Goal: Navigation & Orientation: Find specific page/section

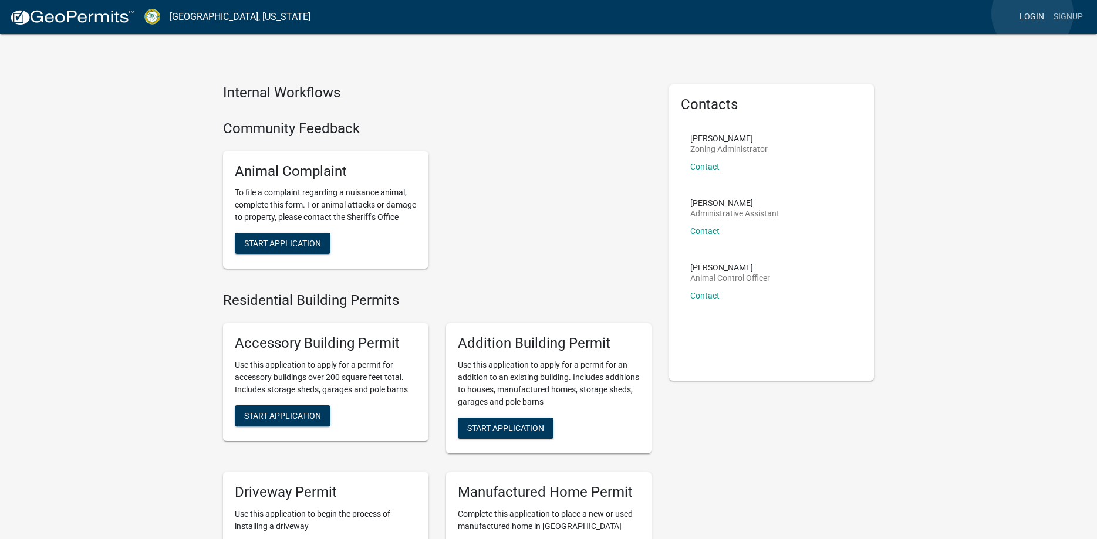
click at [1033, 14] on link "Login" at bounding box center [1032, 17] width 34 height 22
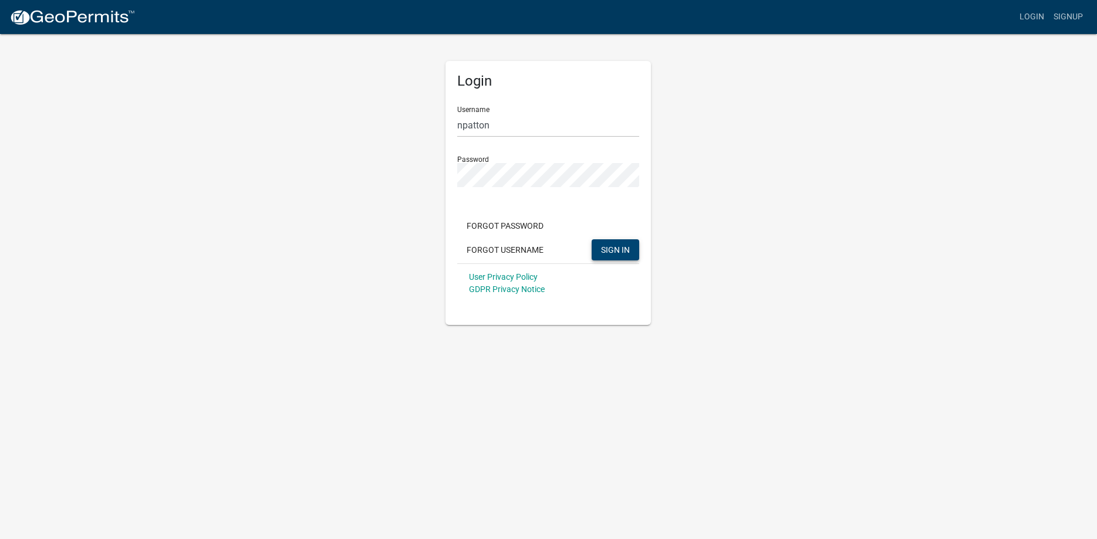
click at [605, 254] on span "SIGN IN" at bounding box center [615, 249] width 29 height 9
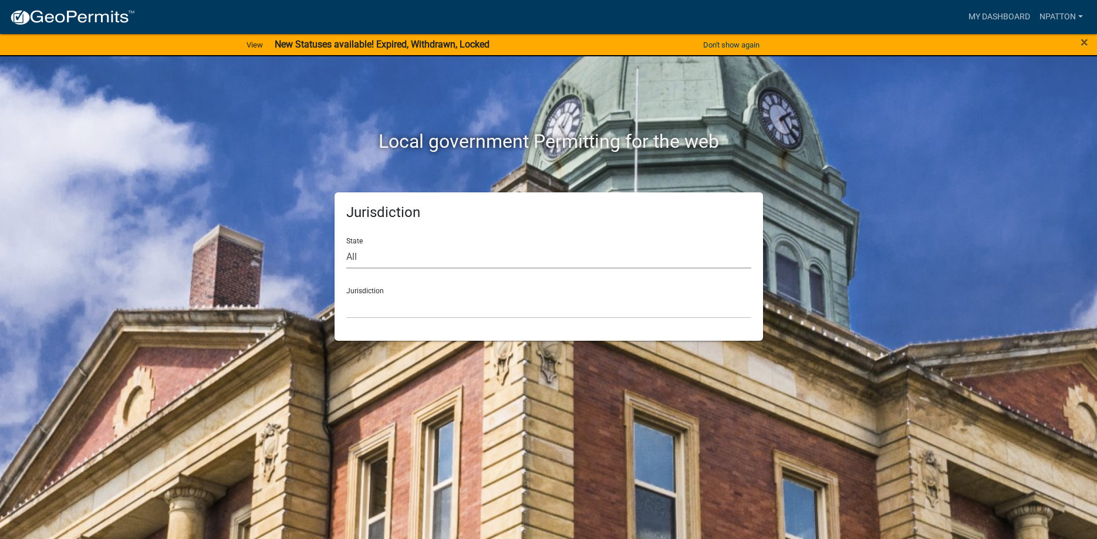
click at [346, 245] on select "All [US_STATE] [US_STATE] [US_STATE] [US_STATE] [US_STATE] [US_STATE] [US_STATE…" at bounding box center [548, 257] width 405 height 24
select select "[US_STATE]"
click option "[US_STATE]" at bounding box center [0, 0] width 0 height 0
click at [346, 295] on select "[GEOGRAPHIC_DATA], [US_STATE][PERSON_NAME][GEOGRAPHIC_DATA], [US_STATE][PERSON_…" at bounding box center [548, 307] width 405 height 24
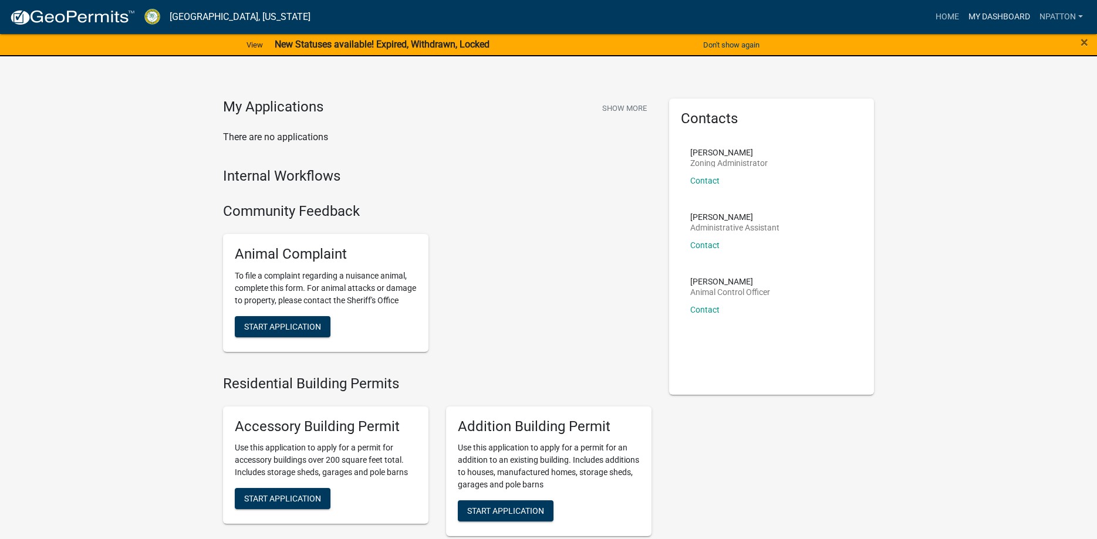
click at [985, 18] on link "My Dashboard" at bounding box center [999, 17] width 71 height 22
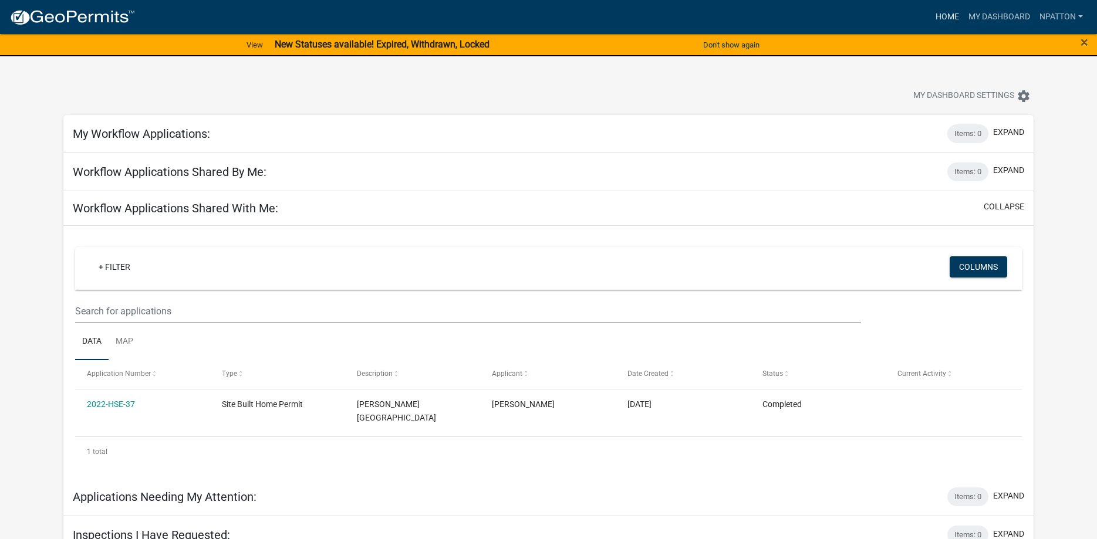
click at [946, 18] on link "Home" at bounding box center [947, 17] width 33 height 22
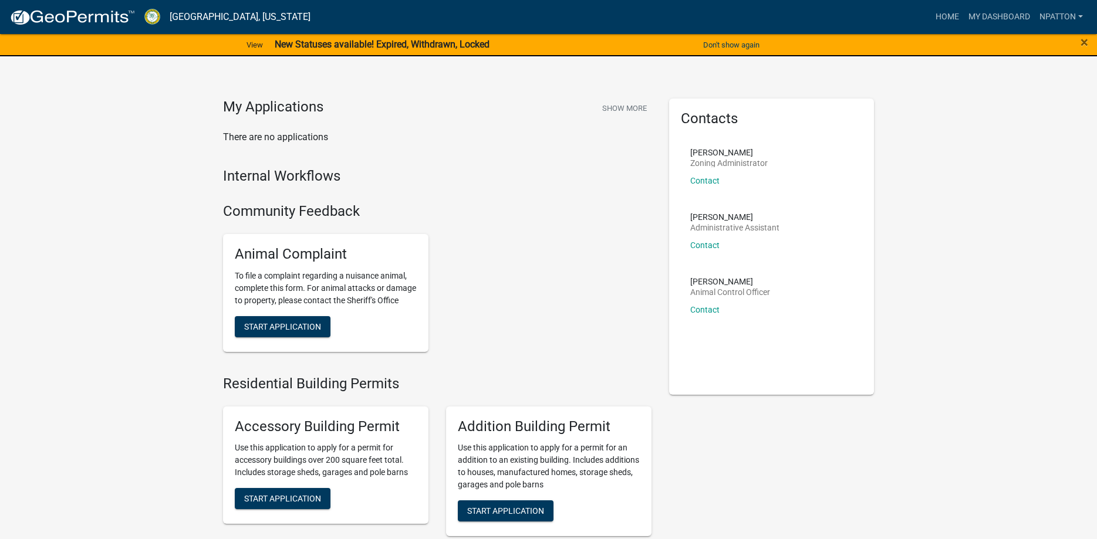
click at [1080, 45] on div "×" at bounding box center [1052, 45] width 92 height 25
click at [1071, 15] on link "npatton" at bounding box center [1061, 17] width 53 height 22
click at [1002, 18] on link "My Dashboard" at bounding box center [999, 17] width 71 height 22
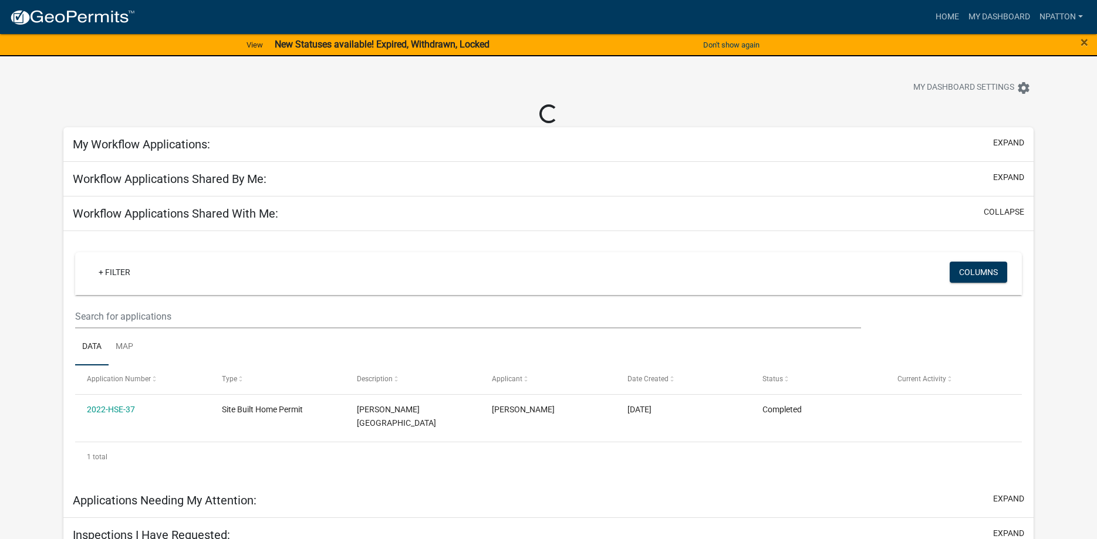
scroll to position [2, 0]
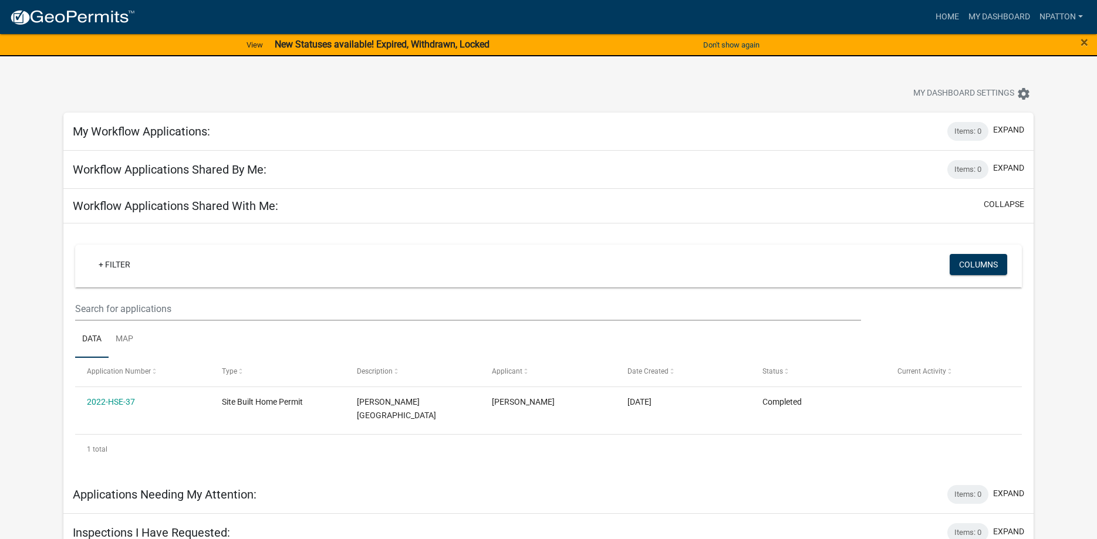
click at [90, 23] on img at bounding box center [72, 18] width 126 height 18
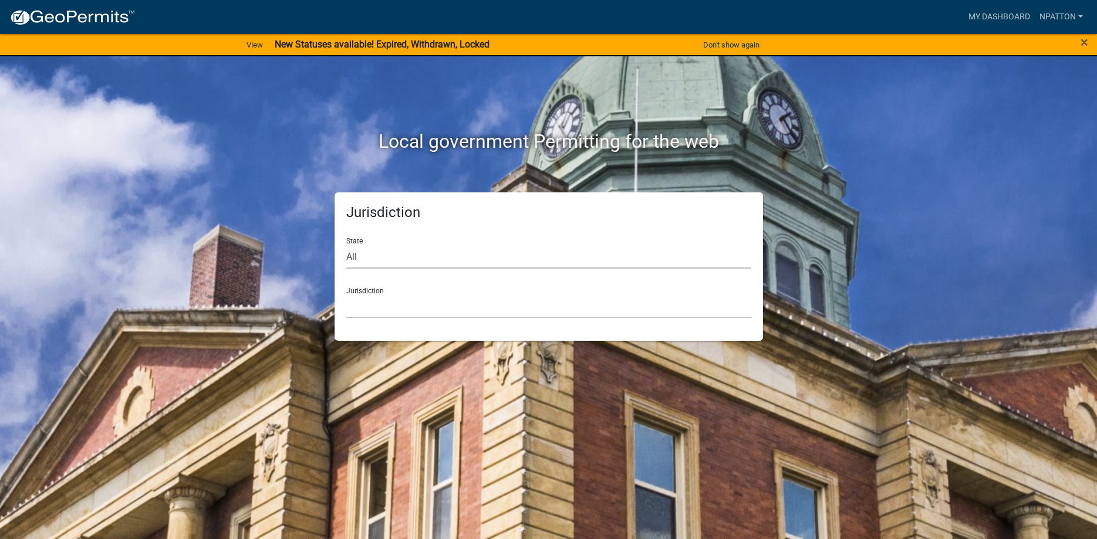
click at [346, 245] on select "All [US_STATE] [US_STATE] [US_STATE] [US_STATE] [US_STATE] [US_STATE] [US_STATE…" at bounding box center [548, 257] width 405 height 24
select select "[US_STATE]"
click option "[US_STATE]" at bounding box center [0, 0] width 0 height 0
click at [346, 295] on select "[GEOGRAPHIC_DATA], [US_STATE][PERSON_NAME][GEOGRAPHIC_DATA], [US_STATE][PERSON_…" at bounding box center [548, 307] width 405 height 24
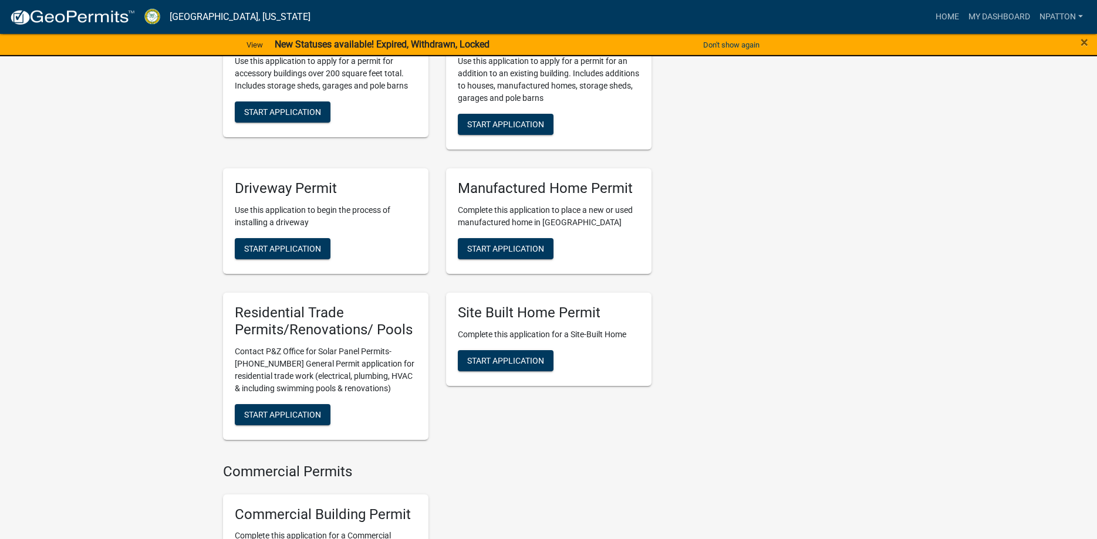
scroll to position [419, 0]
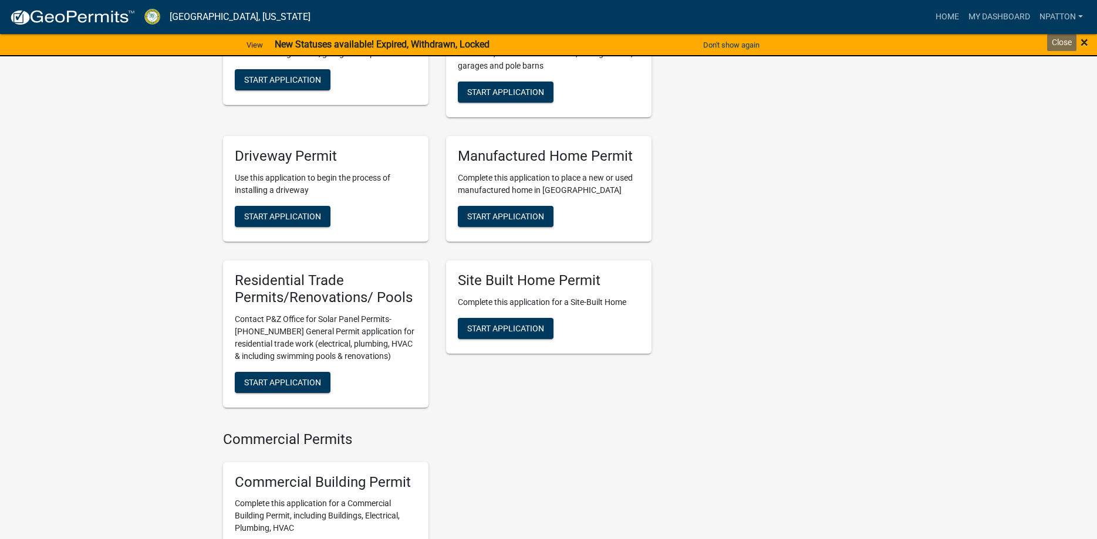
click at [1081, 40] on span "×" at bounding box center [1085, 42] width 8 height 16
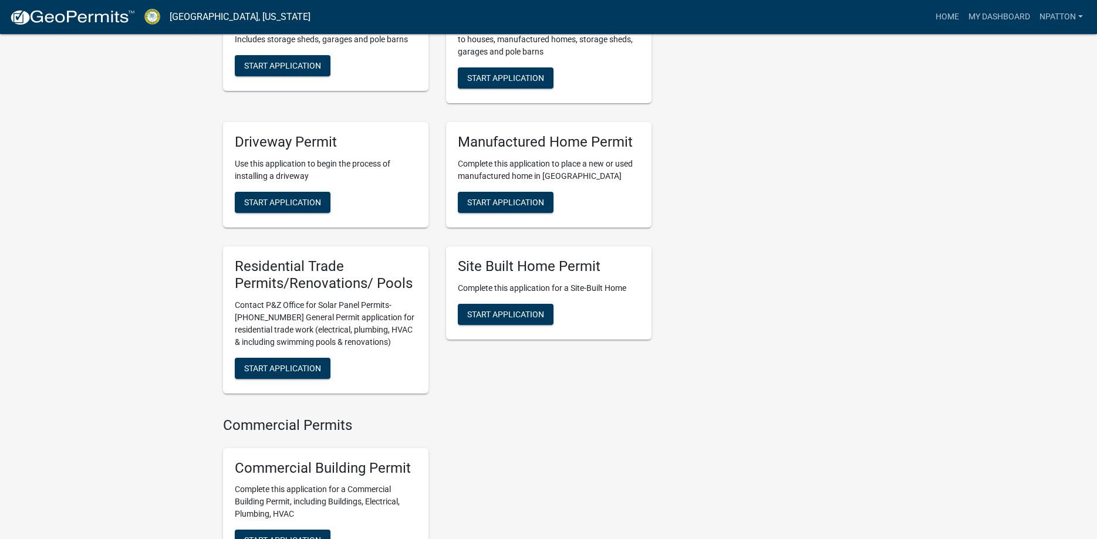
scroll to position [405, 0]
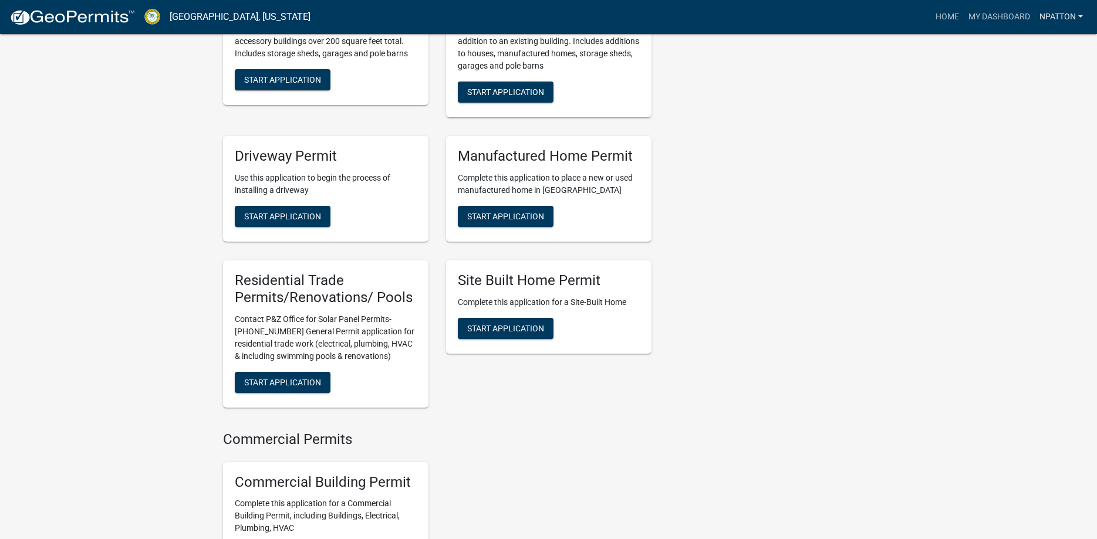
click at [1079, 11] on link "npatton" at bounding box center [1061, 17] width 53 height 22
click at [953, 11] on link "Home" at bounding box center [947, 17] width 33 height 22
click at [946, 16] on link "Home" at bounding box center [947, 17] width 33 height 22
click at [986, 19] on link "My Dashboard" at bounding box center [999, 17] width 71 height 22
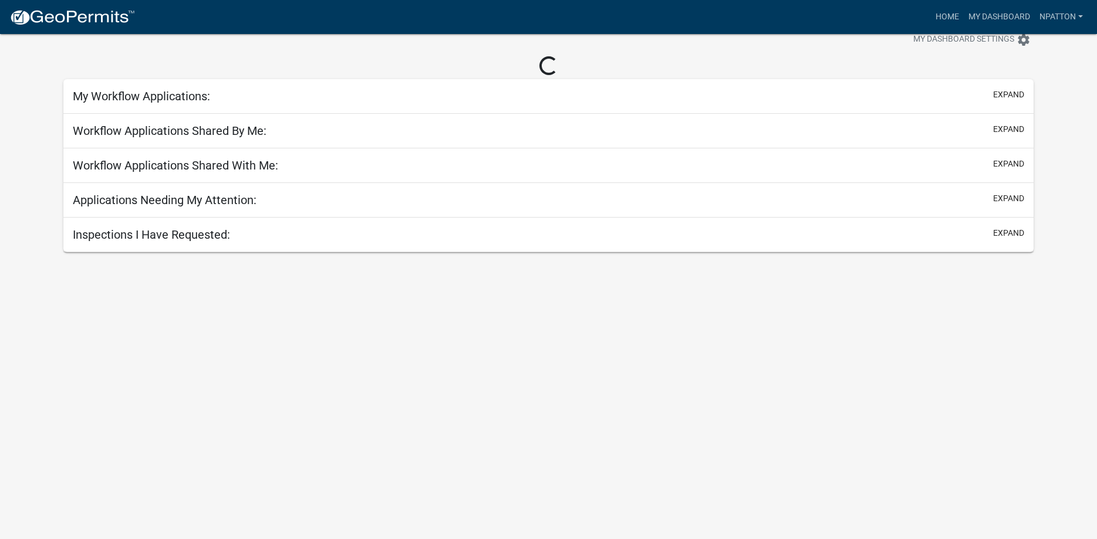
scroll to position [34, 0]
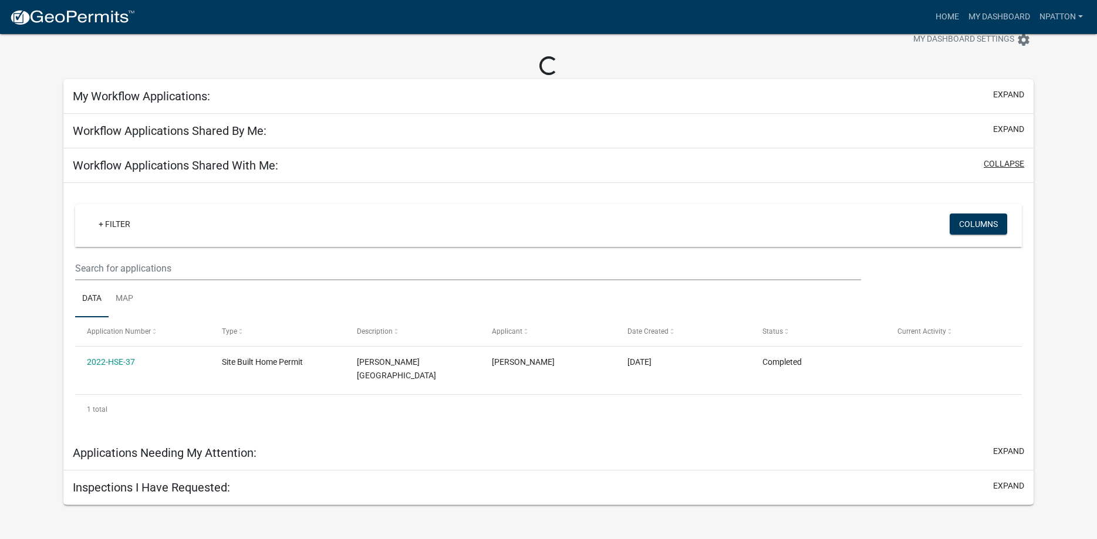
click at [1015, 161] on button "collapse" at bounding box center [1004, 164] width 41 height 12
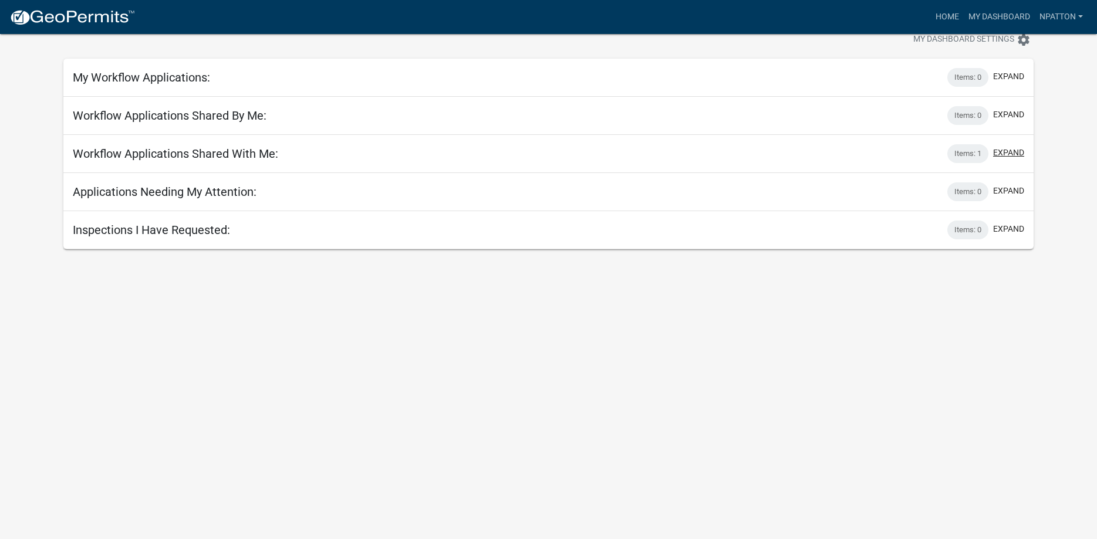
click at [1009, 155] on button "expand" at bounding box center [1008, 153] width 31 height 12
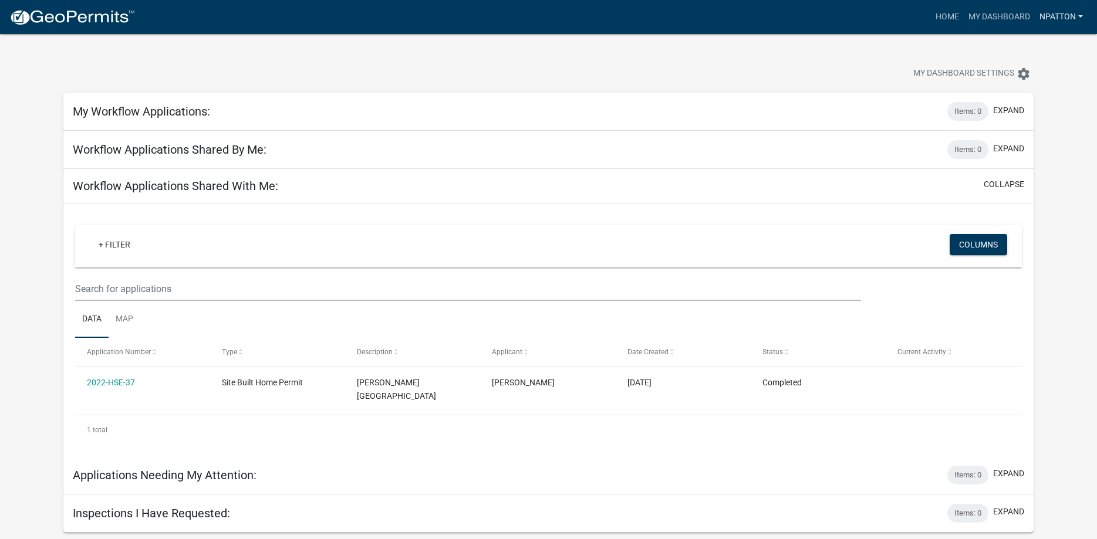
click at [1068, 19] on link "npatton" at bounding box center [1061, 17] width 53 height 22
click at [821, 79] on div "My Dashboard Settings settings" at bounding box center [837, 75] width 412 height 26
click at [121, 119] on h5 "My Workflow Applications:" at bounding box center [141, 111] width 137 height 14
